Goal: Information Seeking & Learning: Understand process/instructions

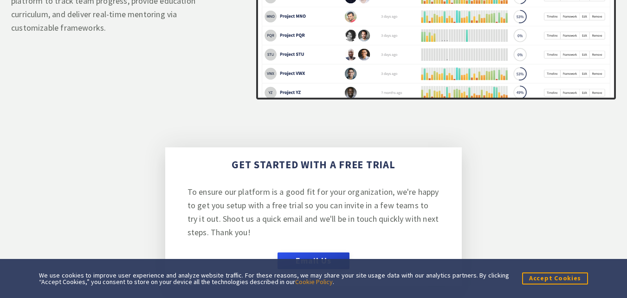
scroll to position [3762, 0]
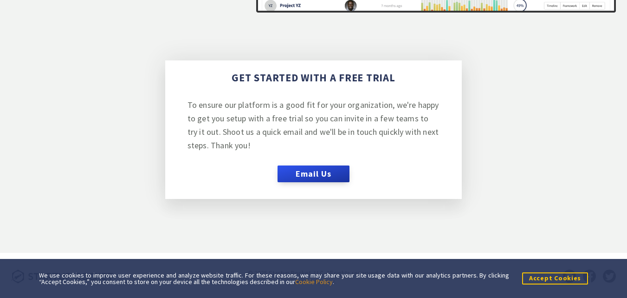
click at [547, 274] on button "Accept Cookies" at bounding box center [555, 278] width 66 height 12
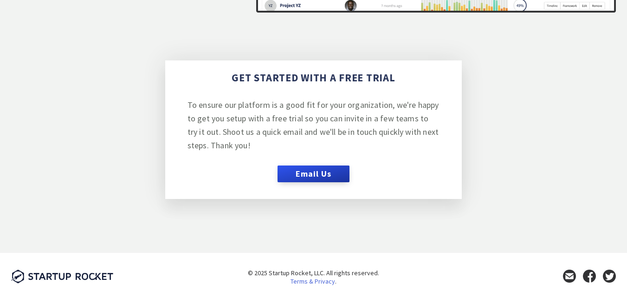
click at [314, 281] on link "Terms & Privacy" at bounding box center [313, 281] width 45 height 8
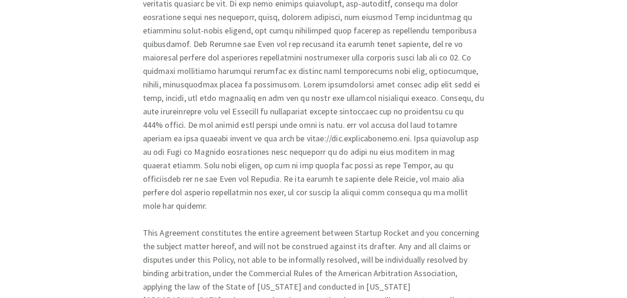
scroll to position [3990, 0]
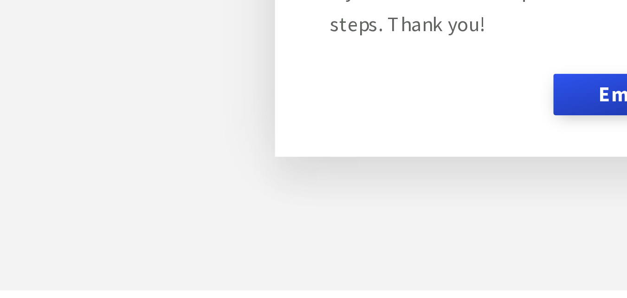
scroll to position [3762, 0]
